Goal: Transaction & Acquisition: Purchase product/service

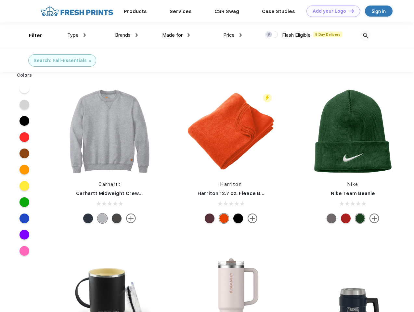
scroll to position [0, 0]
click at [331, 11] on link "Add your Logo Design Tool" at bounding box center [333, 11] width 54 height 11
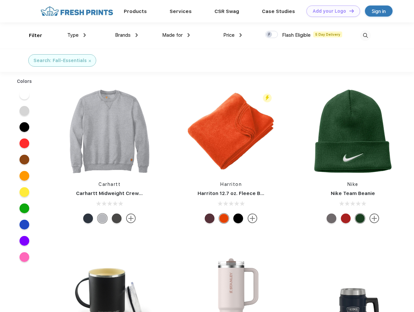
click at [0, 0] on div "Design Tool" at bounding box center [0, 0] width 0 height 0
click at [349, 11] on link "Add your Logo Design Tool" at bounding box center [333, 11] width 54 height 11
click at [31, 35] on div "Filter" at bounding box center [35, 35] width 13 height 7
click at [77, 35] on span "Type" at bounding box center [72, 35] width 11 height 6
click at [126, 35] on span "Brands" at bounding box center [123, 35] width 16 height 6
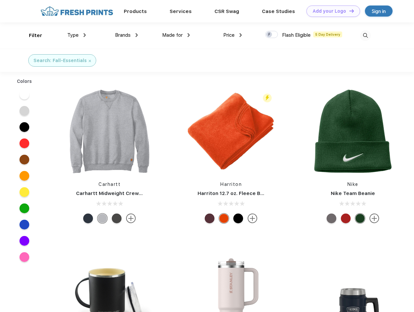
click at [176, 35] on span "Made for" at bounding box center [172, 35] width 20 height 6
click at [233, 35] on span "Price" at bounding box center [228, 35] width 11 height 6
click at [272, 35] on div at bounding box center [271, 34] width 13 height 7
click at [269, 35] on input "checkbox" at bounding box center [267, 33] width 4 height 4
click at [365, 35] on img at bounding box center [365, 35] width 11 height 11
